Goal: Task Accomplishment & Management: Complete application form

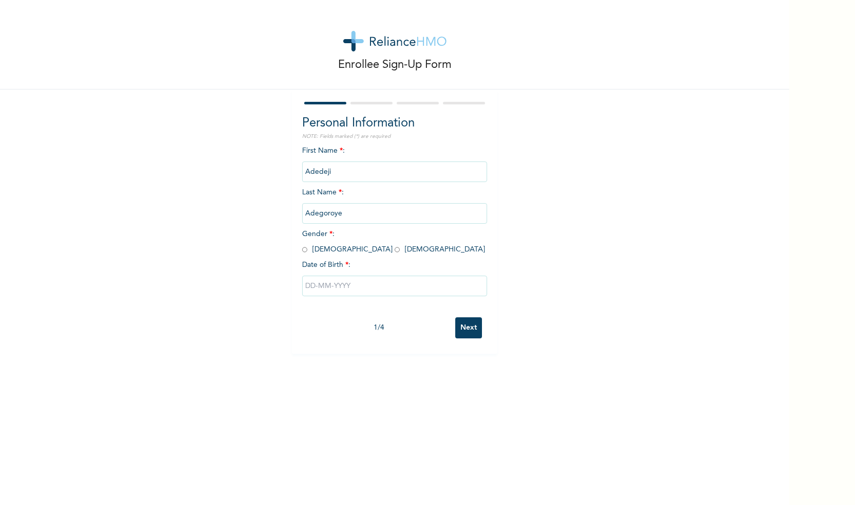
click at [304, 249] on input "radio" at bounding box center [304, 250] width 5 height 10
radio input "true"
click at [322, 282] on input "text" at bounding box center [394, 285] width 185 height 21
select select "8"
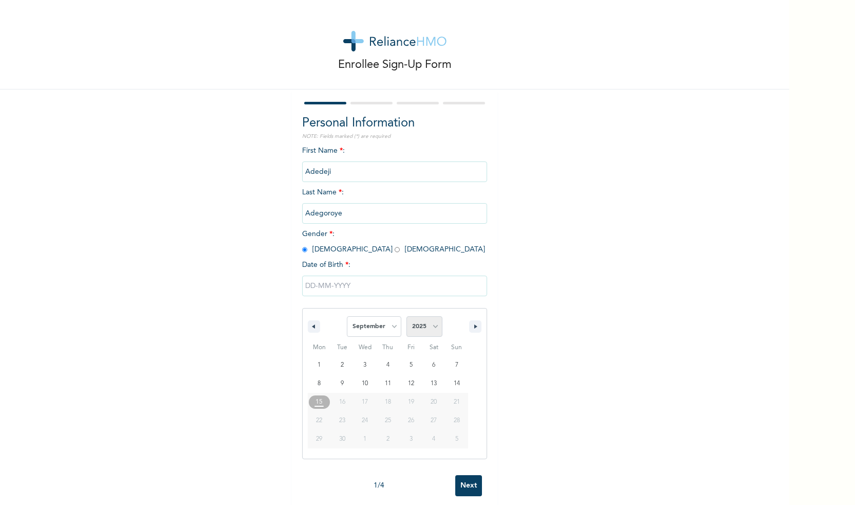
select select "1998"
select select "1"
type input "[DATE]"
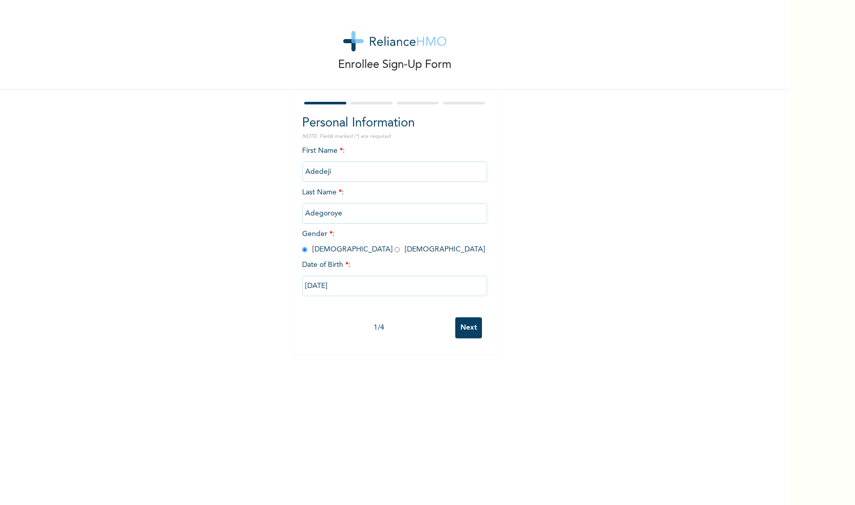
click at [473, 327] on input "Next" at bounding box center [468, 327] width 27 height 21
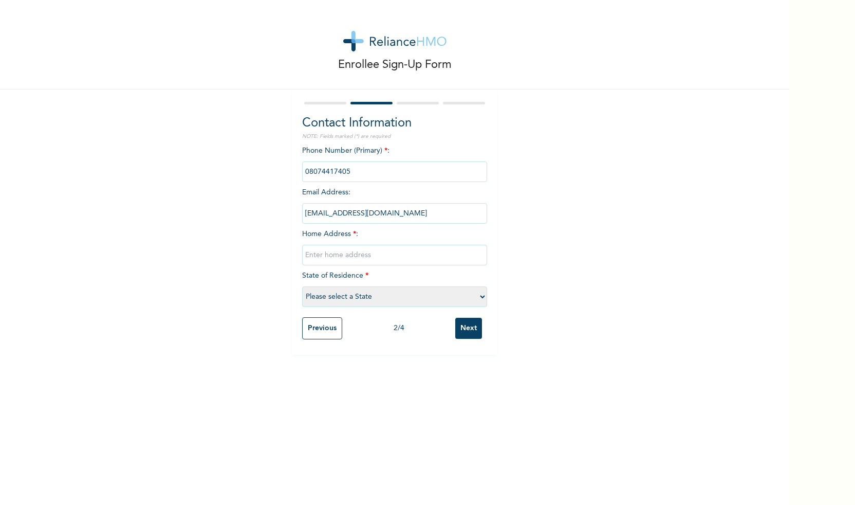
click at [403, 255] on input "text" at bounding box center [394, 255] width 185 height 21
type input "H"
type input "No 1"
select select "9"
click at [375, 256] on input "No 1" at bounding box center [394, 255] width 185 height 21
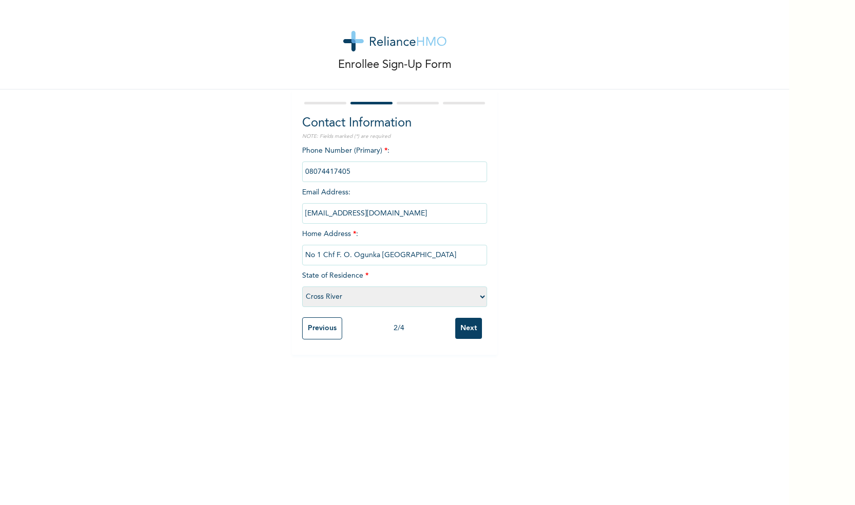
type input "No 1 Chf F. O. Ogunka [GEOGRAPHIC_DATA]"
drag, startPoint x: 361, startPoint y: 259, endPoint x: 475, endPoint y: 325, distance: 132.1
click at [475, 325] on input "Next" at bounding box center [468, 328] width 27 height 21
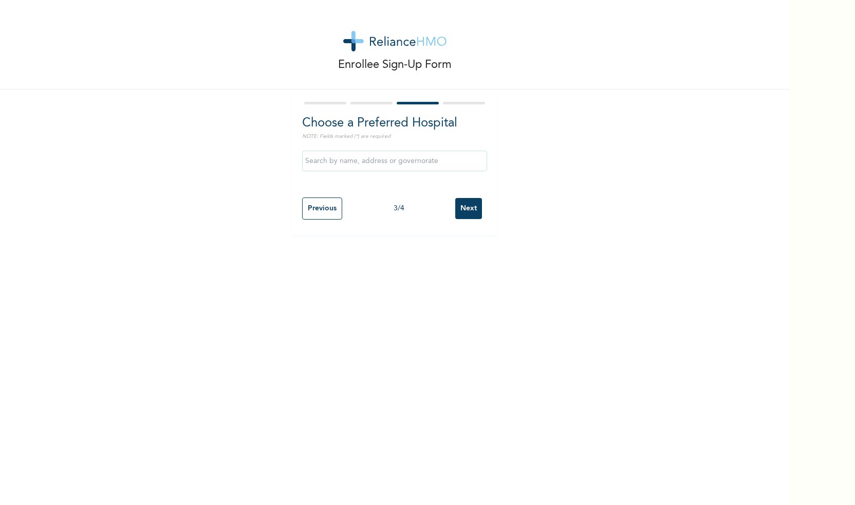
click at [420, 173] on div at bounding box center [394, 160] width 185 height 31
click at [420, 163] on input "text" at bounding box center [394, 161] width 185 height 21
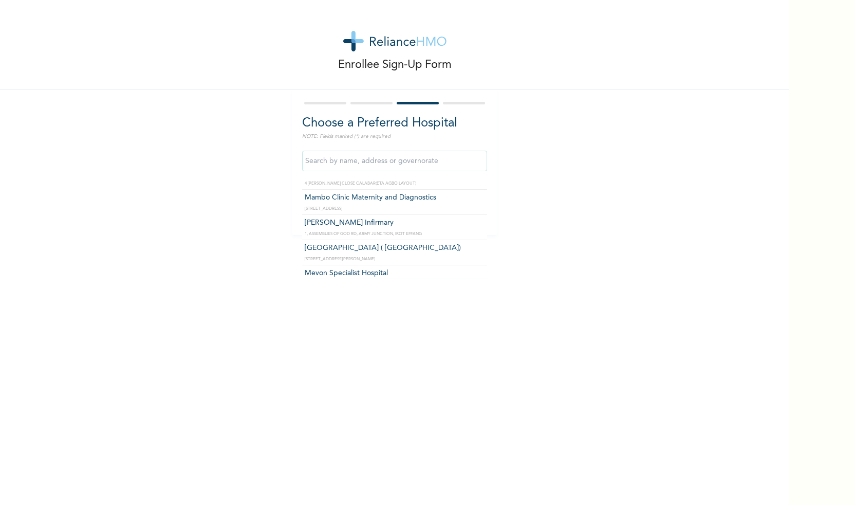
scroll to position [20, 0]
click at [427, 163] on input "text" at bounding box center [394, 161] width 185 height 21
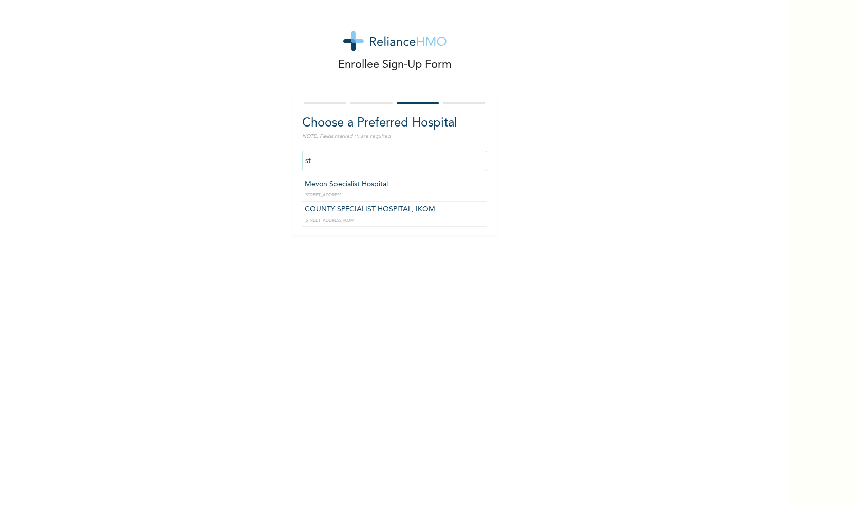
scroll to position [0, 0]
drag, startPoint x: 427, startPoint y: 163, endPoint x: 541, endPoint y: 174, distance: 114.6
click at [541, 174] on div "Enrollee Sign-Up Form Choose a Preferred Hospital NOTE: Fields marked (*) are r…" at bounding box center [394, 117] width 789 height 235
click at [399, 160] on input "[PERSON_NAME]" at bounding box center [394, 161] width 185 height 21
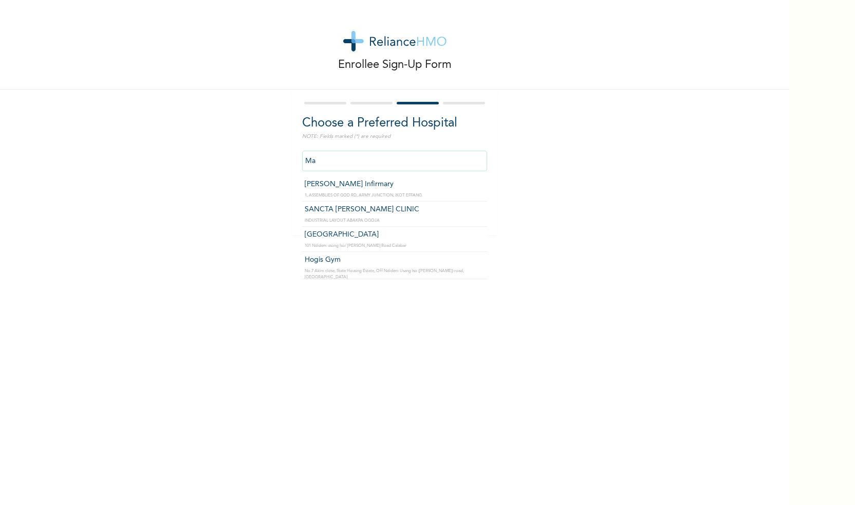
type input "M"
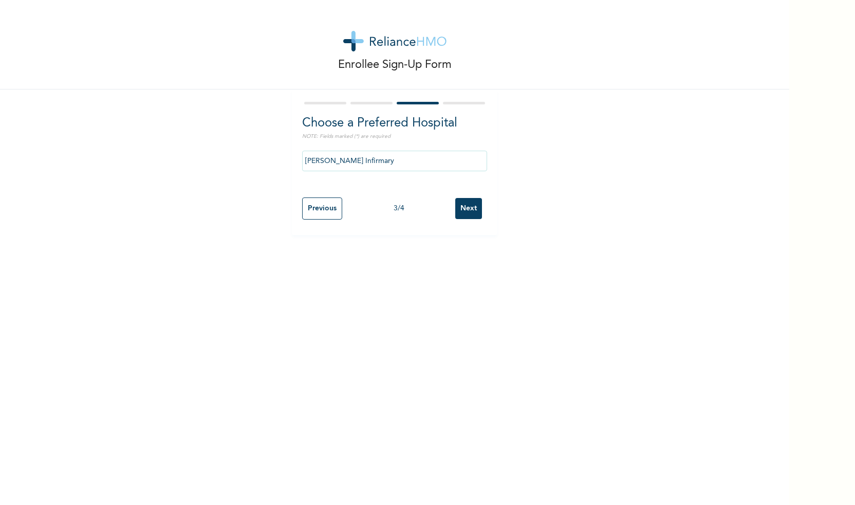
click at [394, 158] on input "[PERSON_NAME] Infirmary" at bounding box center [394, 161] width 185 height 21
type input "I"
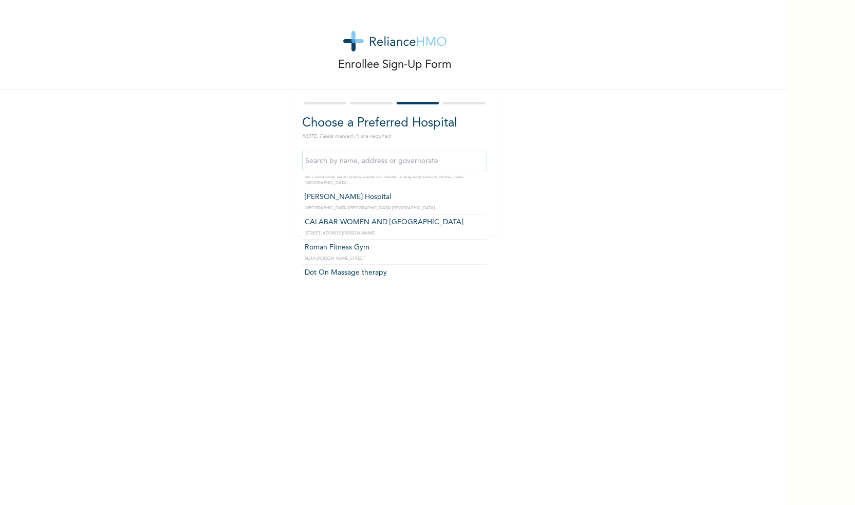
scroll to position [332, 0]
click at [252, 248] on div "Enrollee Sign-Up Form Choose a Preferred Hospital NOTE: Fields marked (*) are r…" at bounding box center [394, 252] width 789 height 505
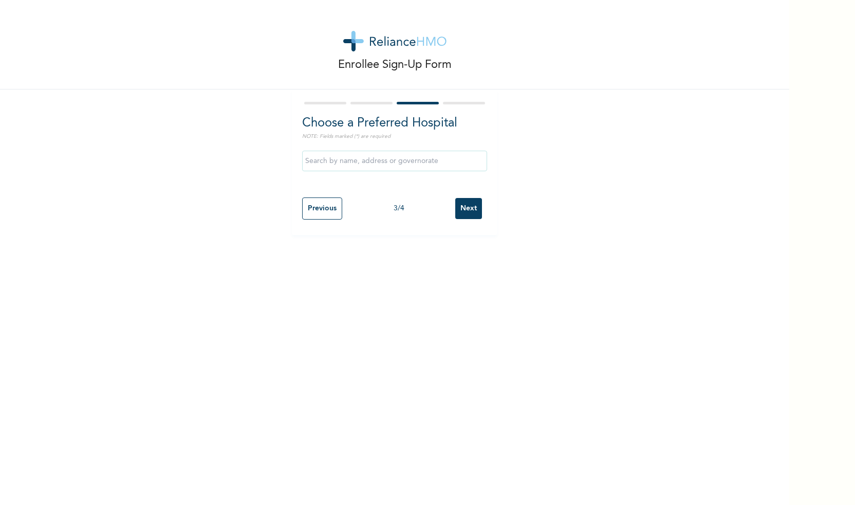
click at [335, 205] on input "Previous" at bounding box center [322, 208] width 40 height 22
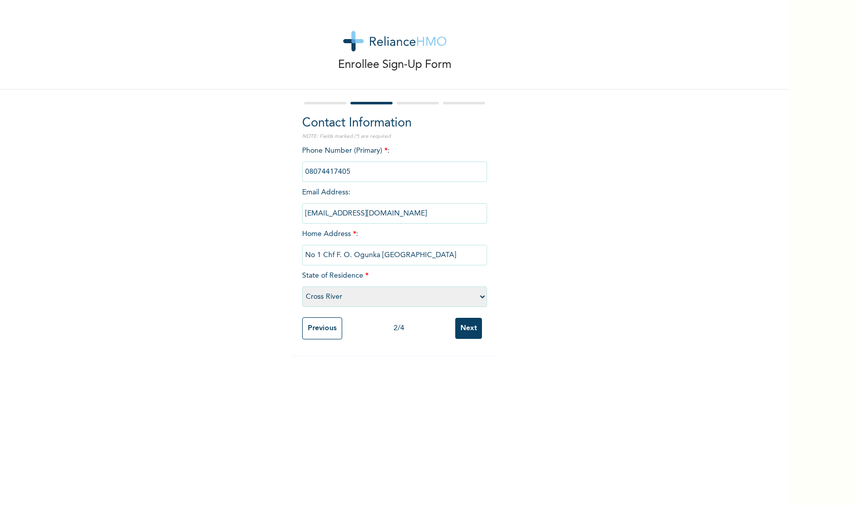
select select "33"
click at [470, 334] on input "Next" at bounding box center [468, 328] width 27 height 21
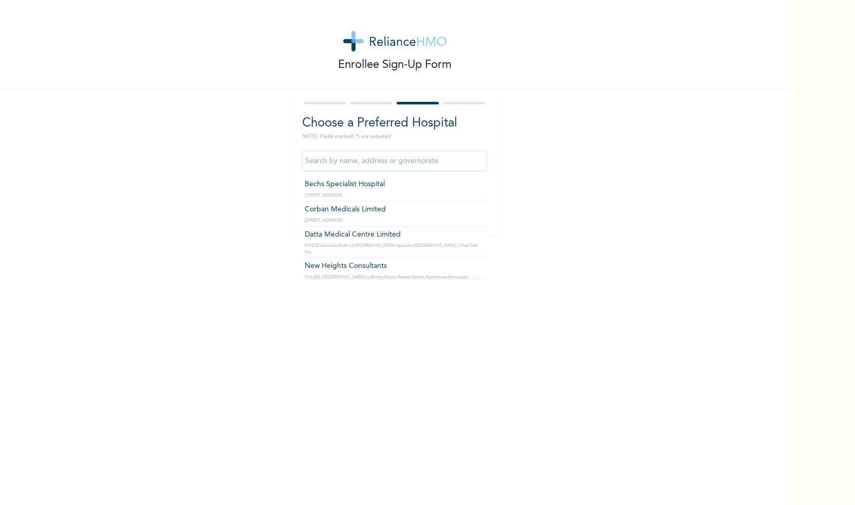
click at [453, 167] on input "text" at bounding box center [394, 161] width 185 height 21
type input "s"
type input "m"
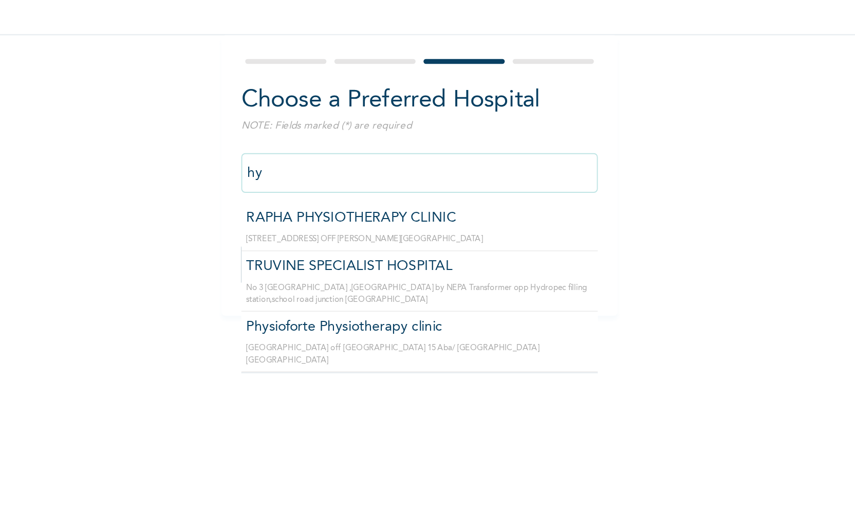
type input "hyg"
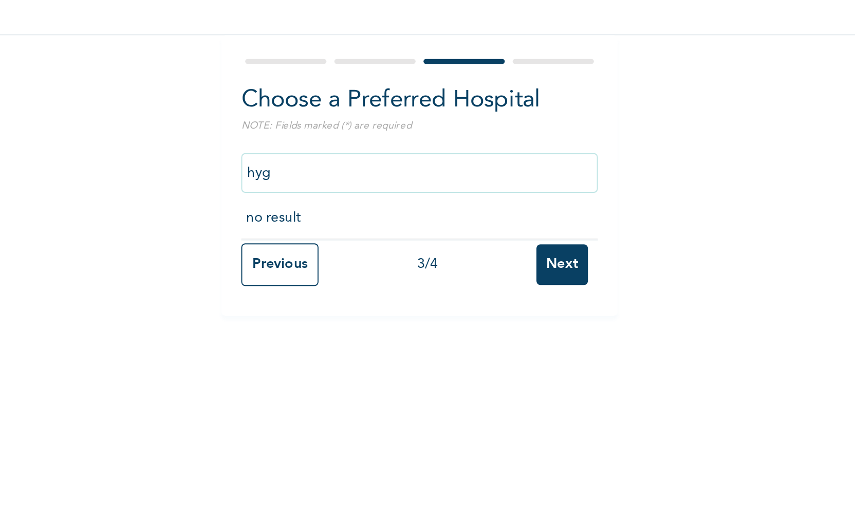
click at [302, 151] on input "hyg" at bounding box center [394, 161] width 185 height 21
click at [302, 151] on input "red" at bounding box center [394, 161] width 185 height 21
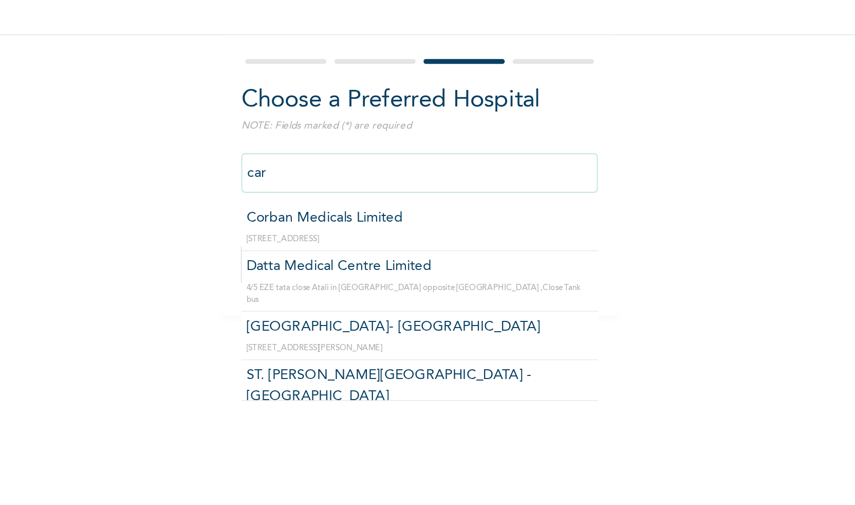
type input "care"
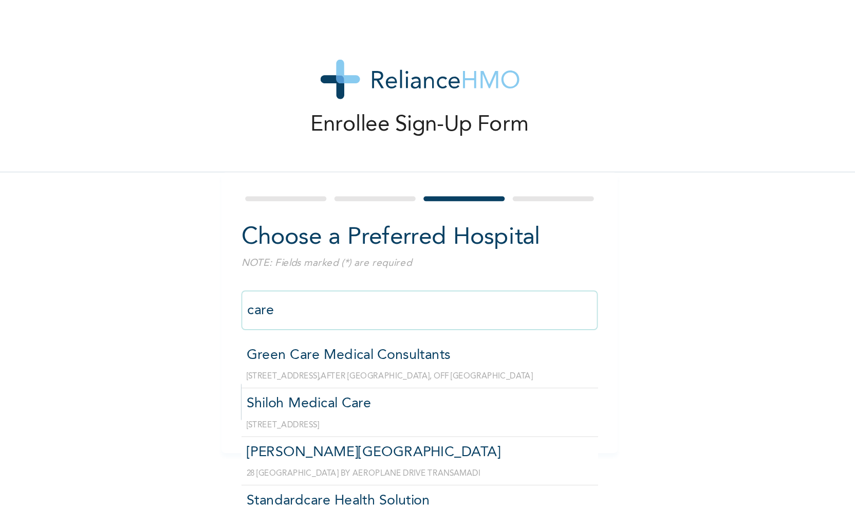
click at [302, 161] on input "care" at bounding box center [394, 161] width 185 height 21
